Goal: Entertainment & Leisure: Consume media (video, audio)

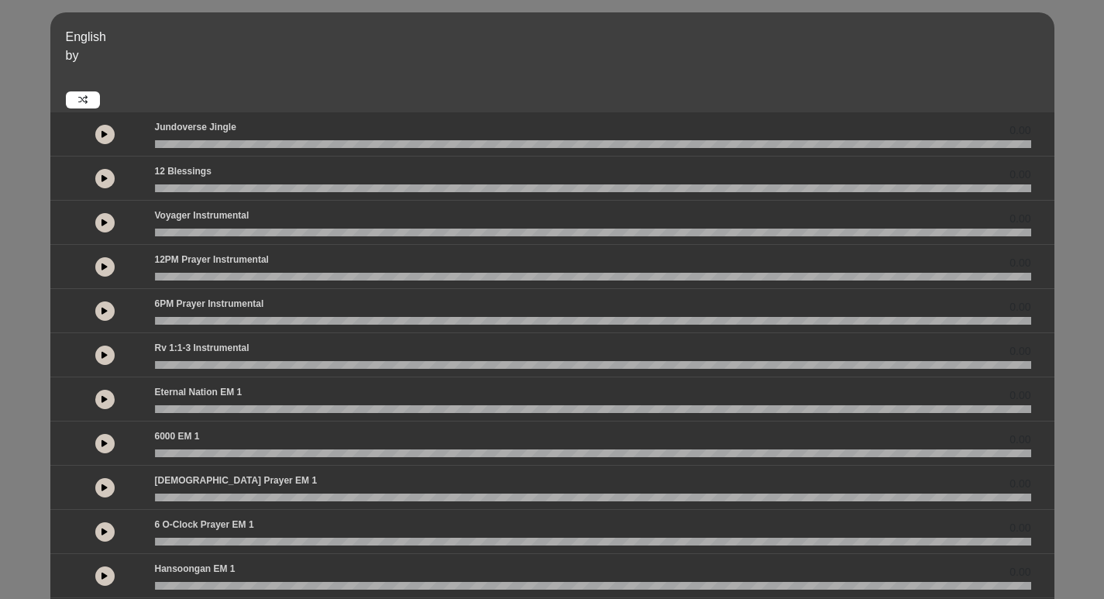
click at [104, 140] on button at bounding box center [104, 134] width 19 height 19
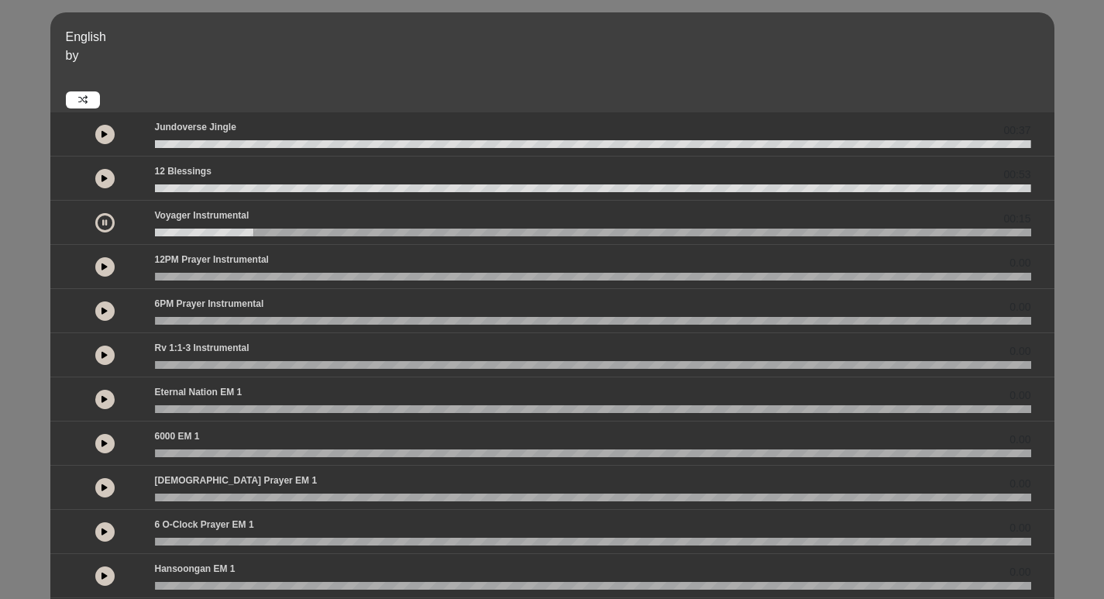
click at [109, 269] on button at bounding box center [104, 266] width 19 height 19
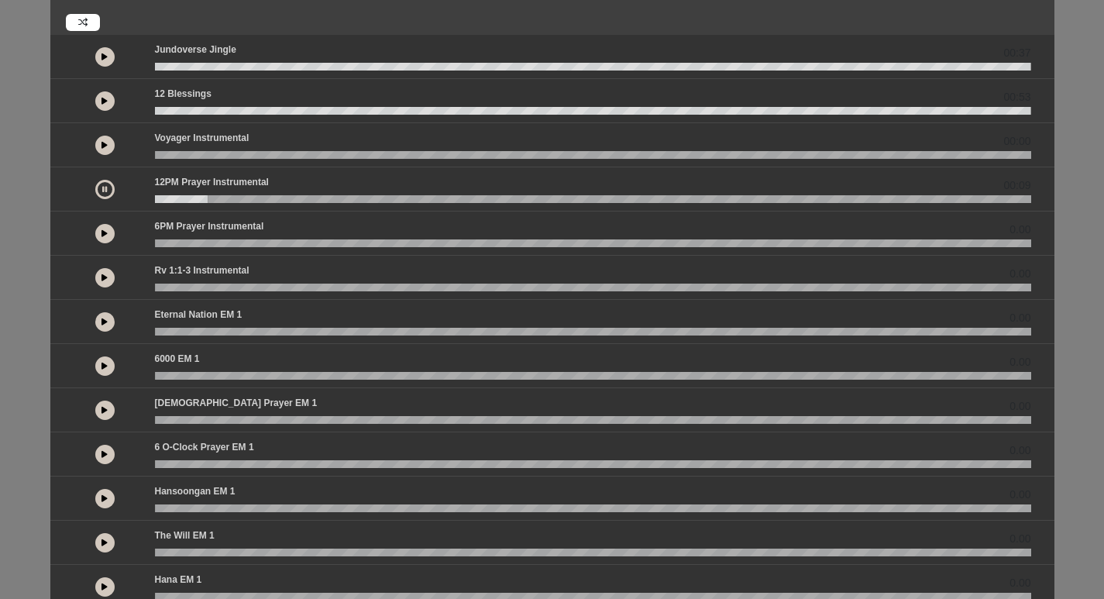
click at [107, 281] on button at bounding box center [104, 277] width 19 height 19
click at [105, 325] on icon at bounding box center [104, 322] width 6 height 8
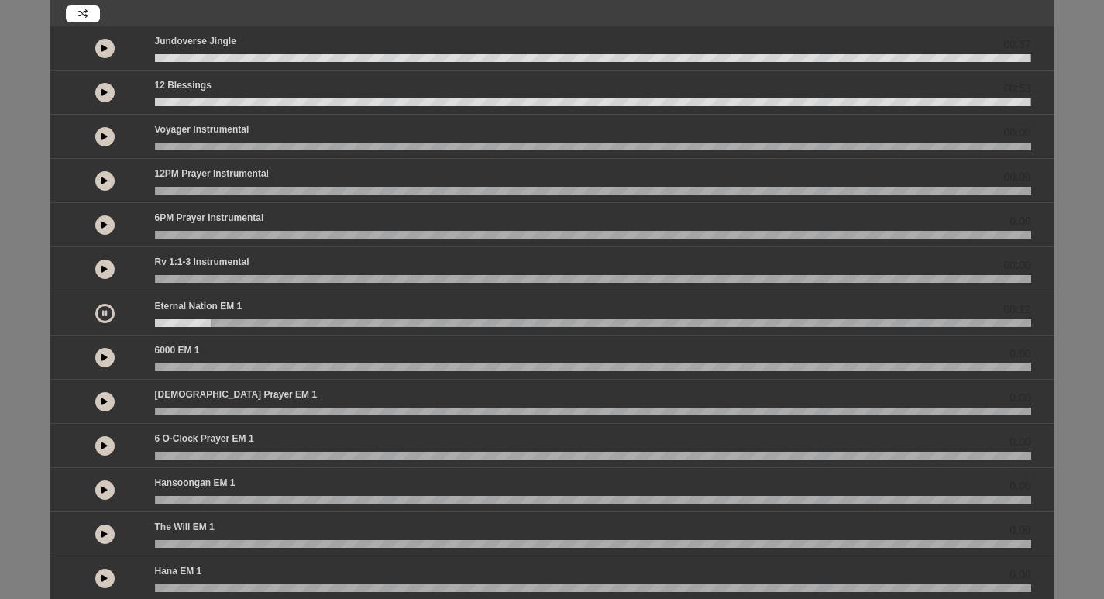
scroll to position [113, 0]
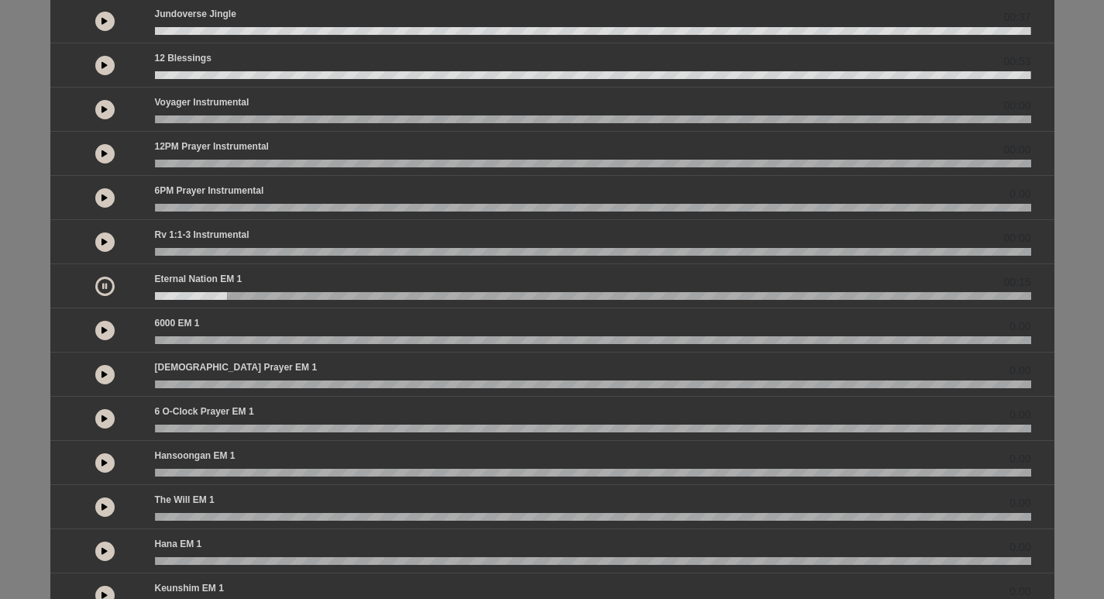
click at [102, 333] on icon at bounding box center [104, 330] width 6 height 8
click at [101, 420] on icon at bounding box center [104, 418] width 6 height 8
click at [180, 426] on wave at bounding box center [593, 428] width 876 height 8
click at [340, 427] on wave at bounding box center [593, 428] width 876 height 8
click at [105, 417] on icon at bounding box center [104, 418] width 5 height 8
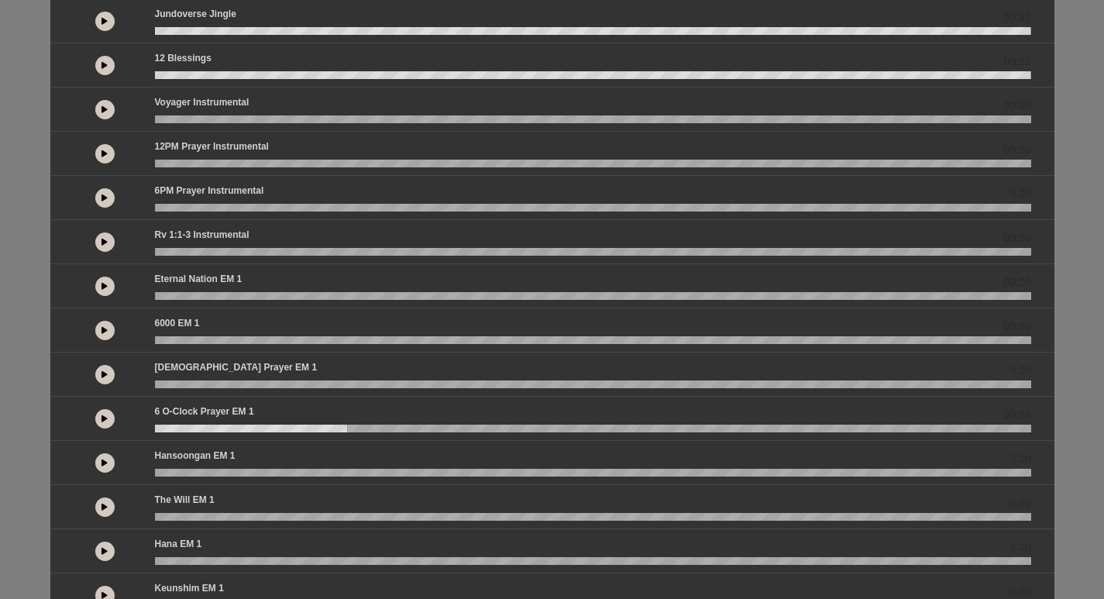
scroll to position [345, 0]
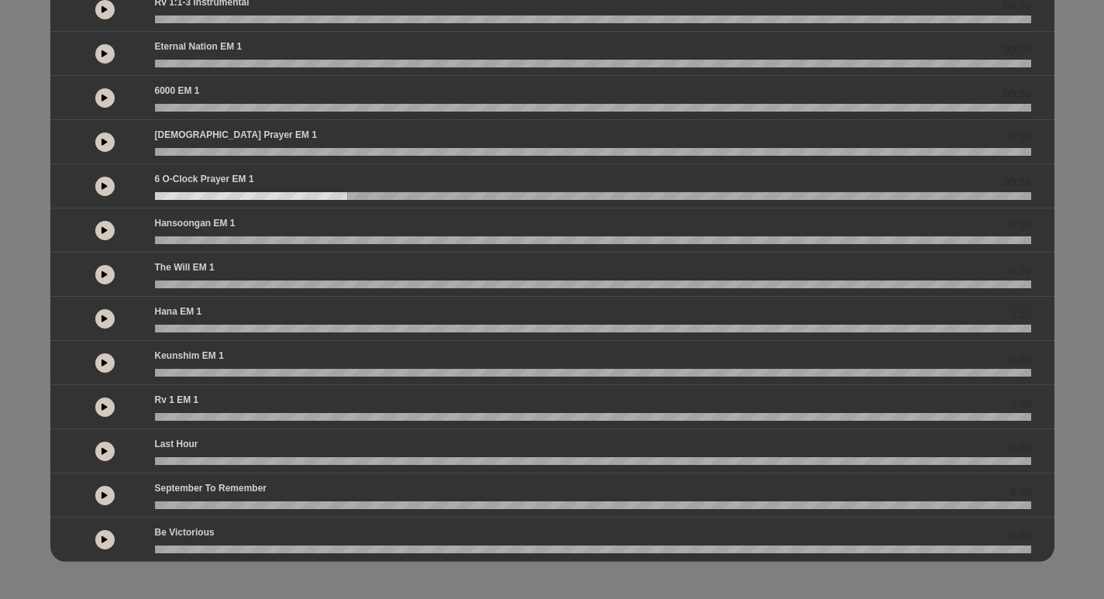
click at [111, 314] on button at bounding box center [104, 318] width 19 height 19
click at [101, 311] on button at bounding box center [104, 318] width 19 height 19
